Goal: Transaction & Acquisition: Book appointment/travel/reservation

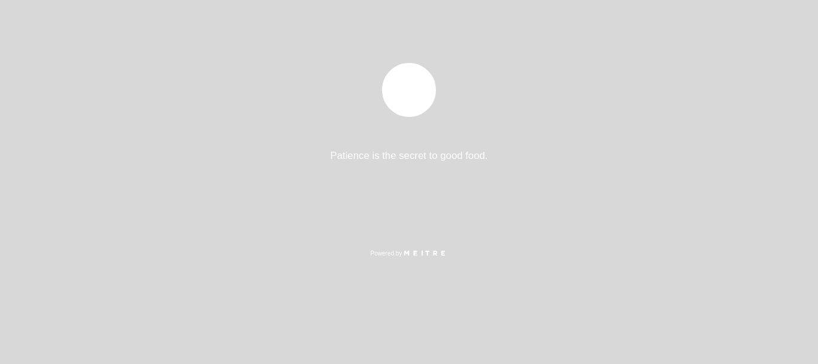
select select "es"
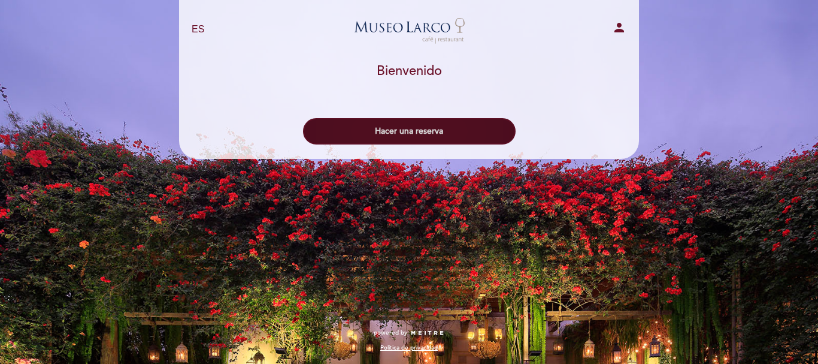
click at [436, 137] on button "Hacer una reserva" at bounding box center [409, 131] width 213 height 26
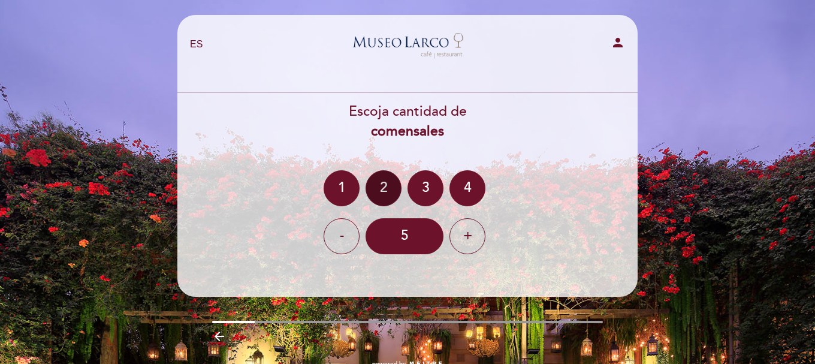
click at [377, 188] on div "2" at bounding box center [383, 188] width 36 height 36
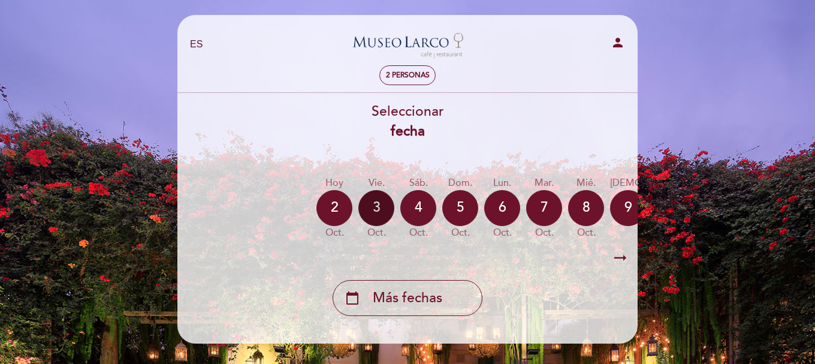
click at [374, 200] on div "3" at bounding box center [376, 208] width 36 height 36
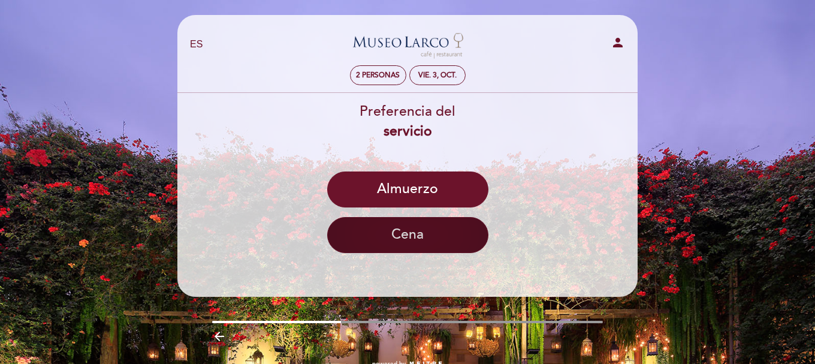
click at [419, 231] on button "Cena" at bounding box center [407, 235] width 161 height 36
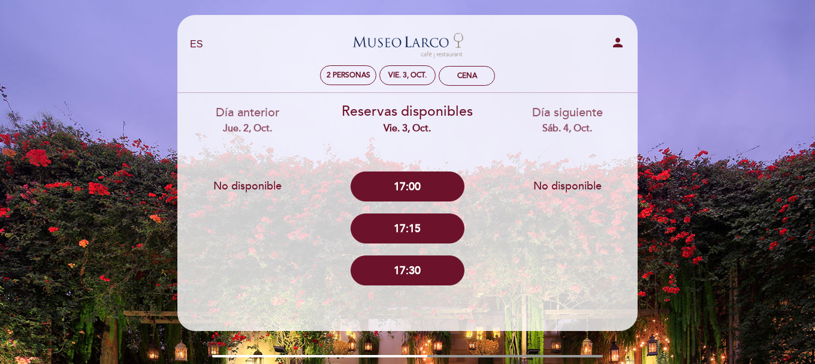
click at [570, 188] on button "No disponible" at bounding box center [568, 186] width 114 height 30
click at [392, 73] on div "vie. 3, oct." at bounding box center [407, 75] width 38 height 9
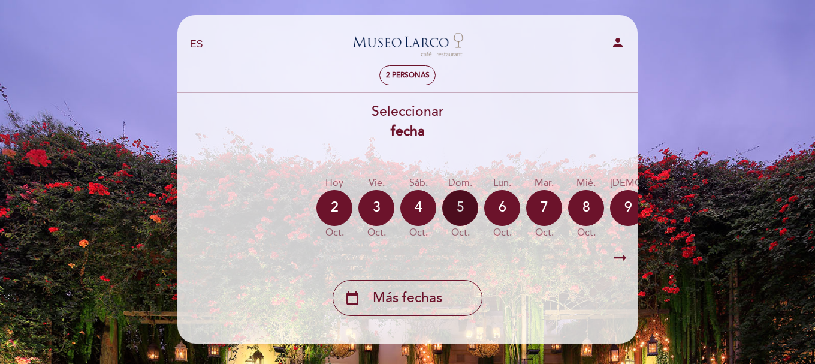
click at [453, 209] on div "5" at bounding box center [460, 208] width 36 height 36
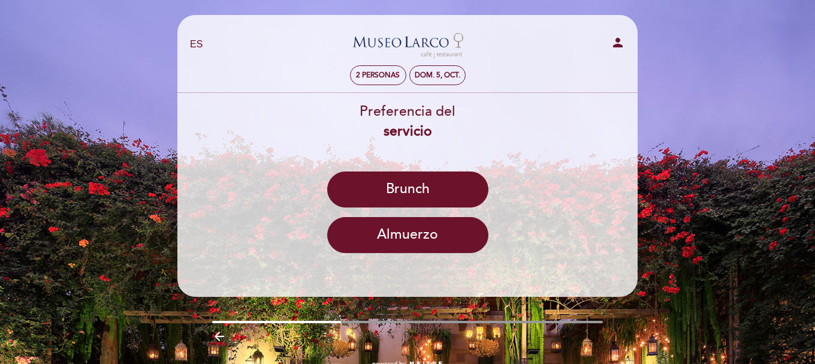
click at [614, 46] on icon "person" at bounding box center [618, 42] width 14 height 14
